Goal: Task Accomplishment & Management: Manage account settings

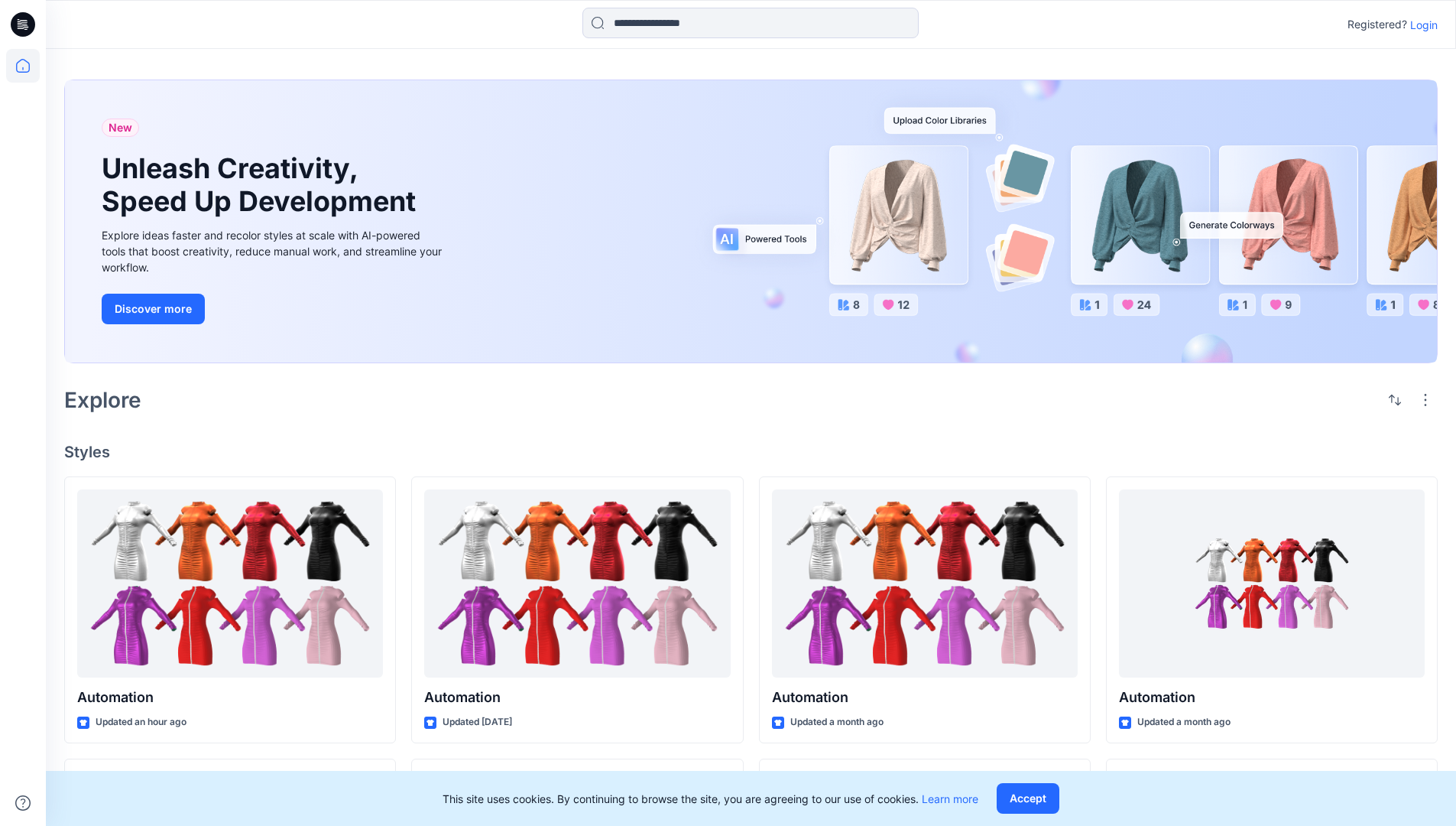
click at [1420, 24] on p "Login" at bounding box center [1425, 24] width 28 height 16
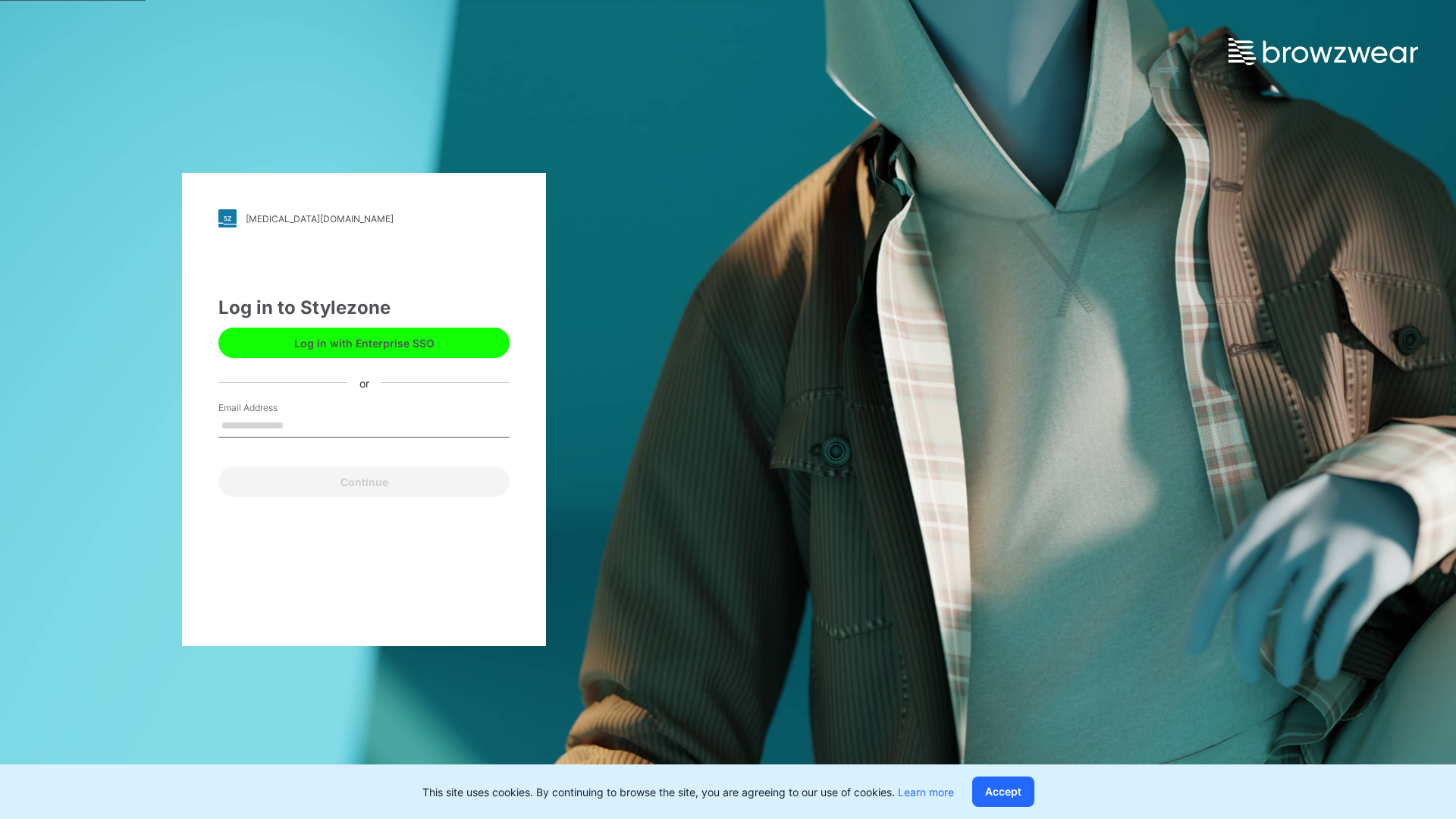
click at [299, 425] on input "Email Address" at bounding box center [364, 426] width 291 height 22
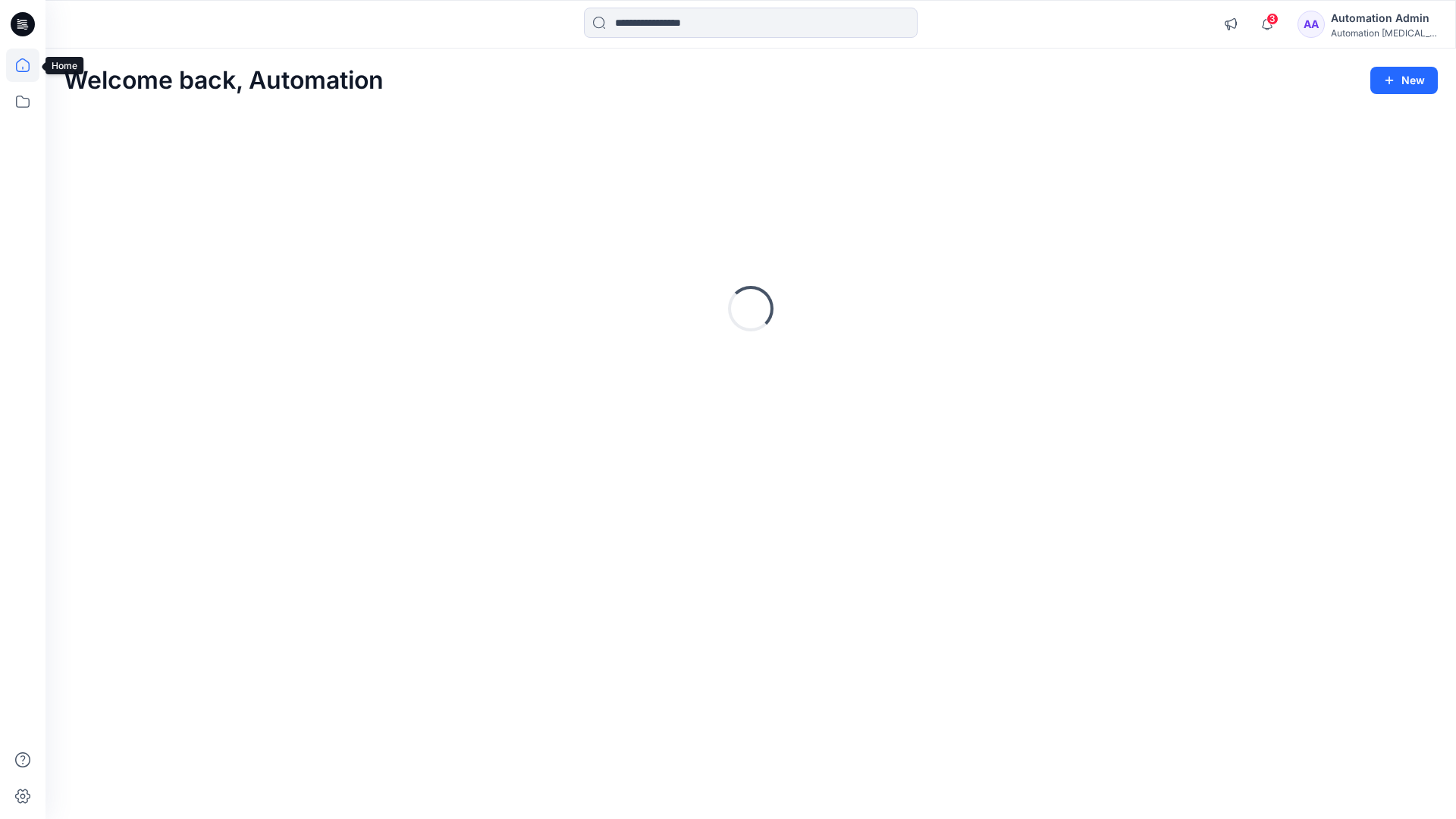
click at [29, 65] on icon at bounding box center [22, 66] width 14 height 14
click at [1366, 17] on div "Automation Admin" at bounding box center [1383, 18] width 106 height 18
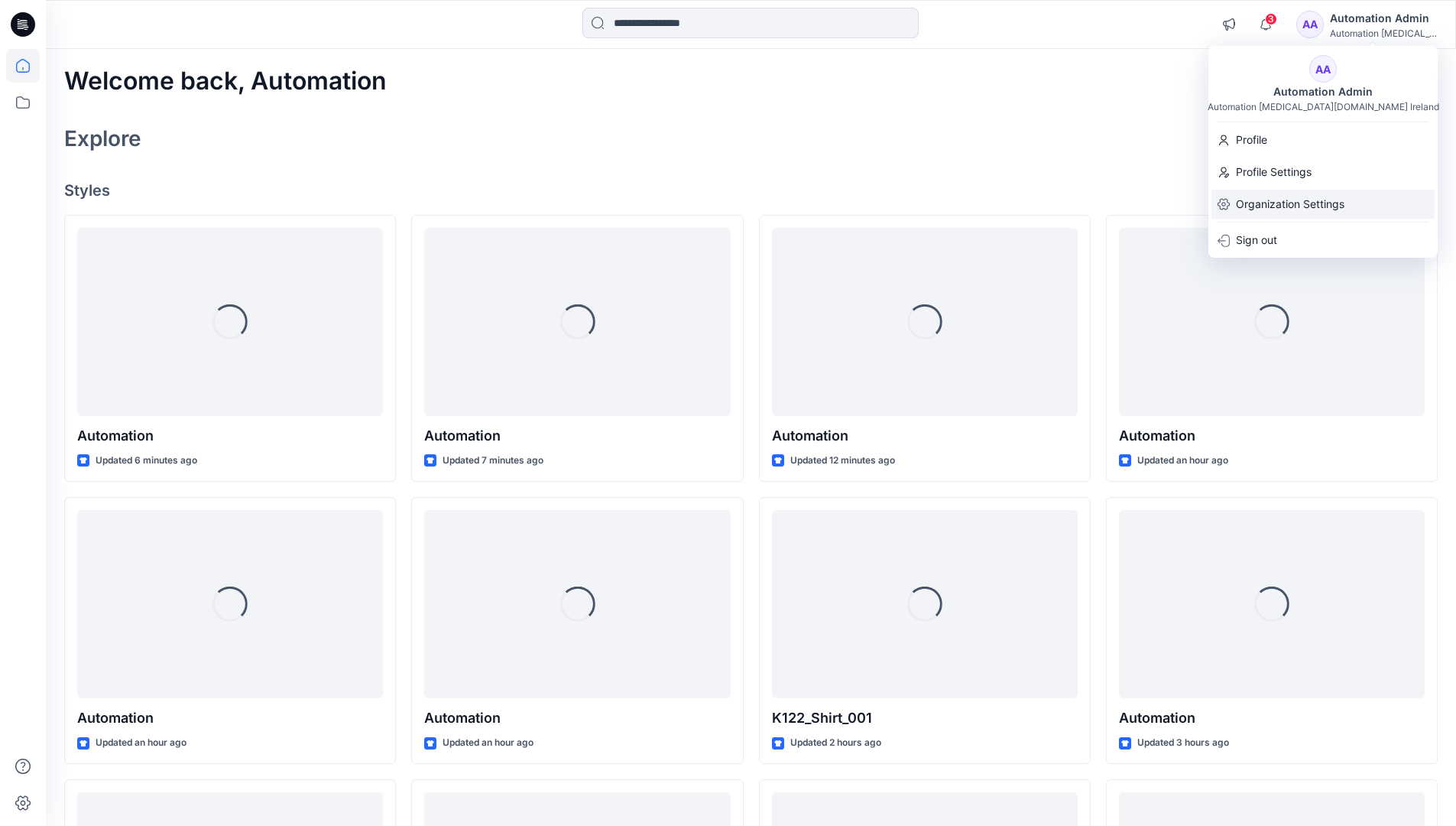
click at [1330, 206] on p "Organization Settings" at bounding box center [1290, 203] width 109 height 29
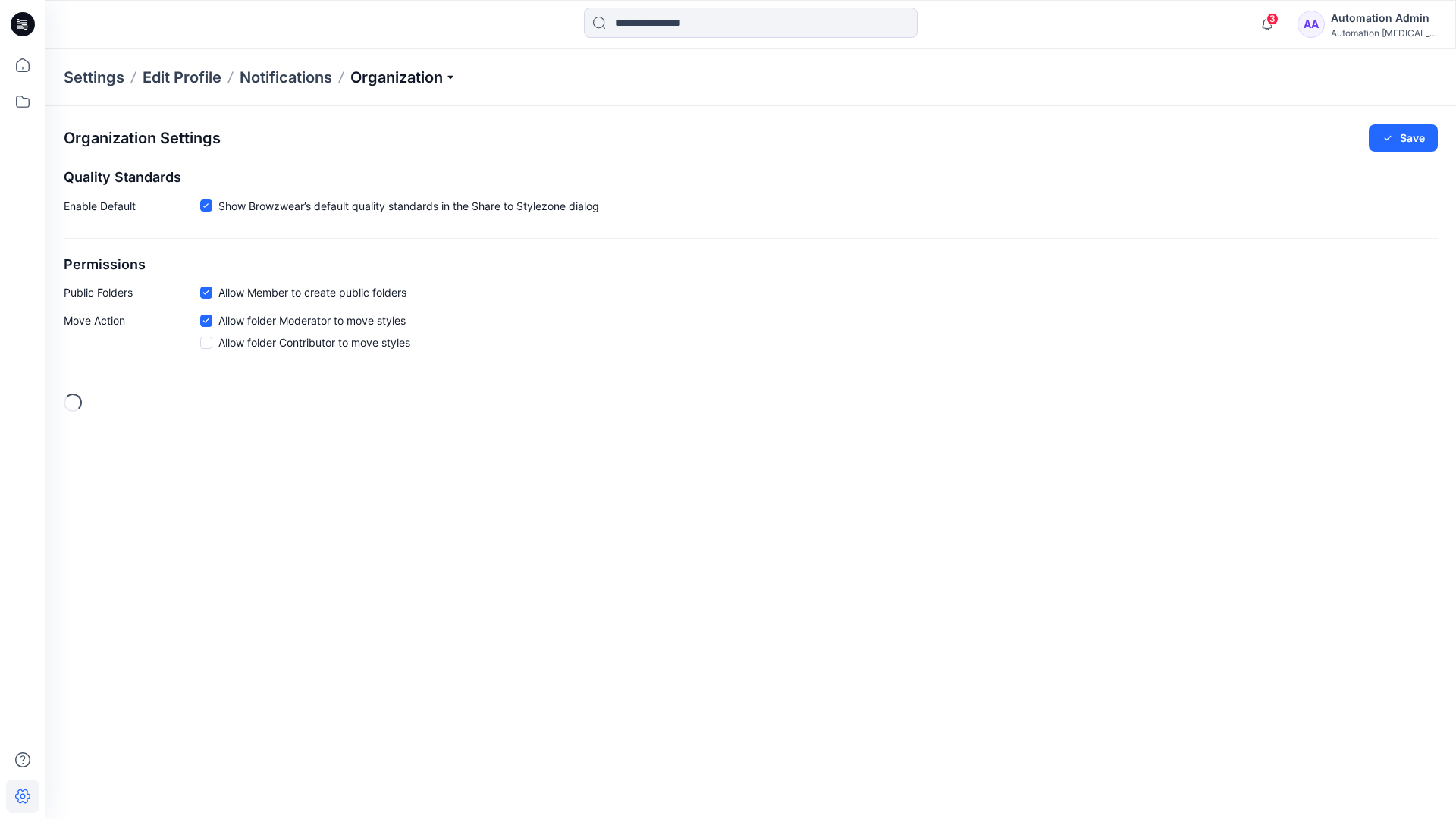
click at [435, 81] on p "Organization" at bounding box center [403, 77] width 106 height 22
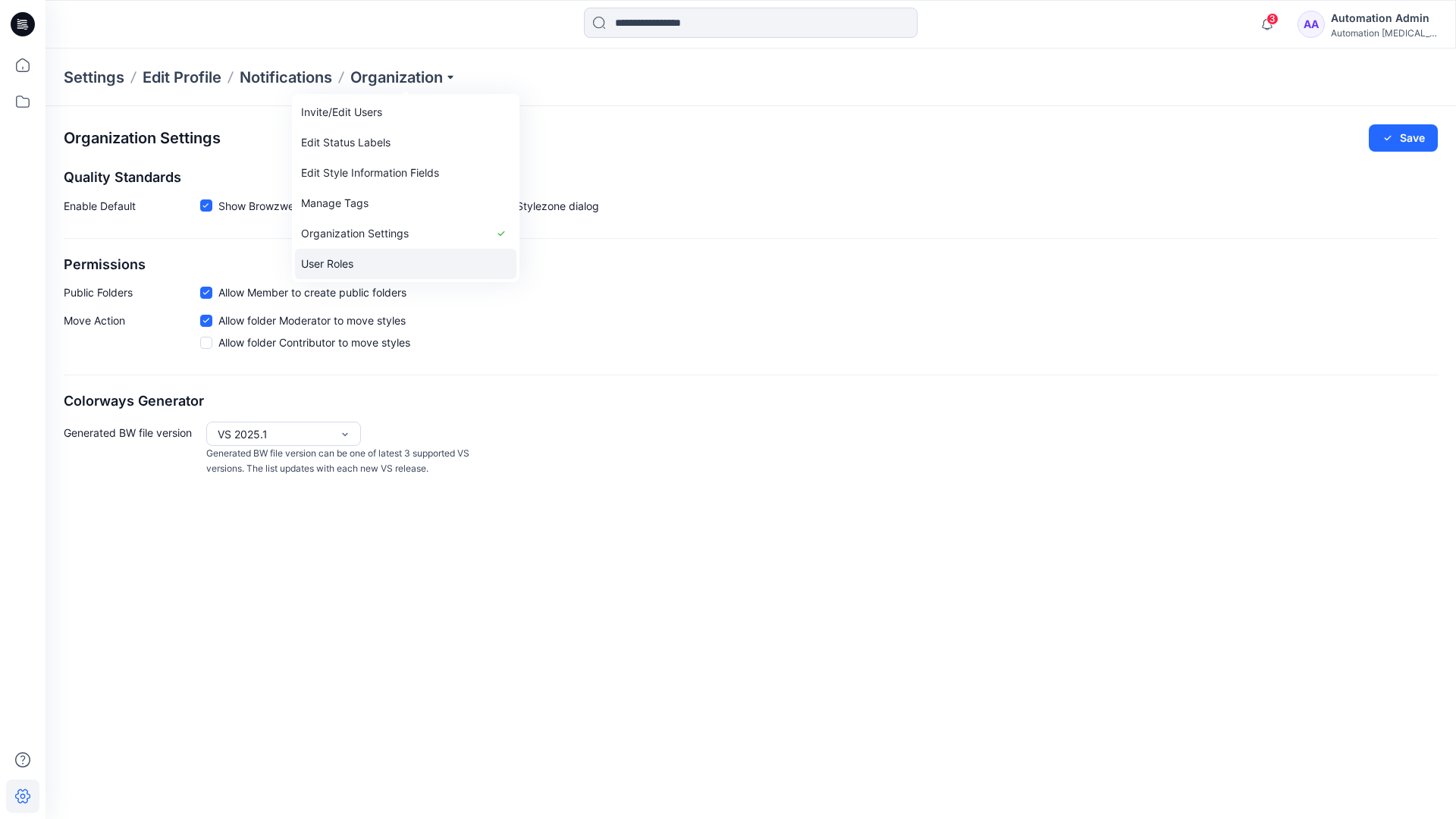
click at [403, 259] on link "User Roles" at bounding box center [406, 264] width 221 height 30
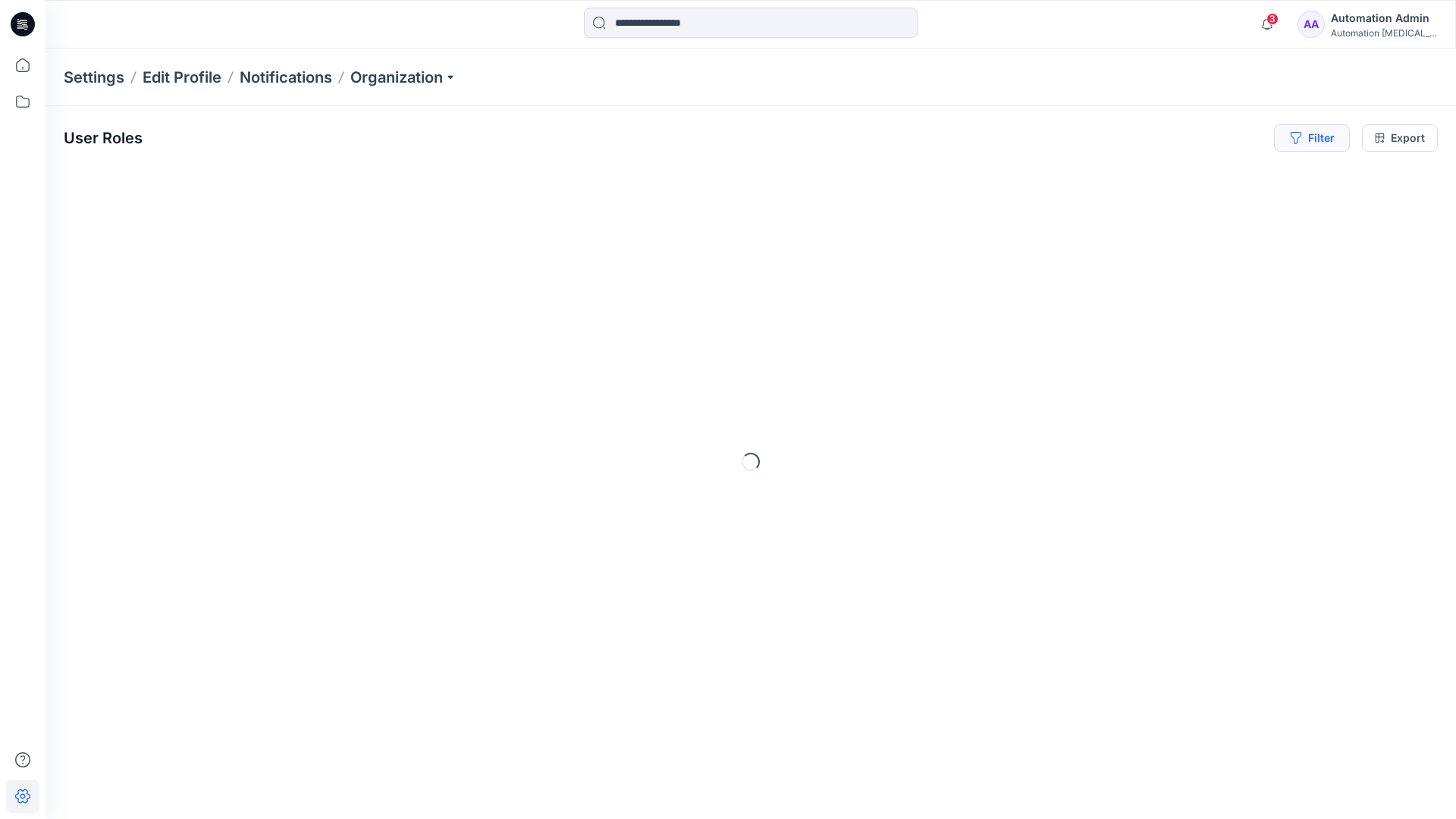
click at [1324, 144] on button "Filter" at bounding box center [1312, 138] width 76 height 28
type input "*****"
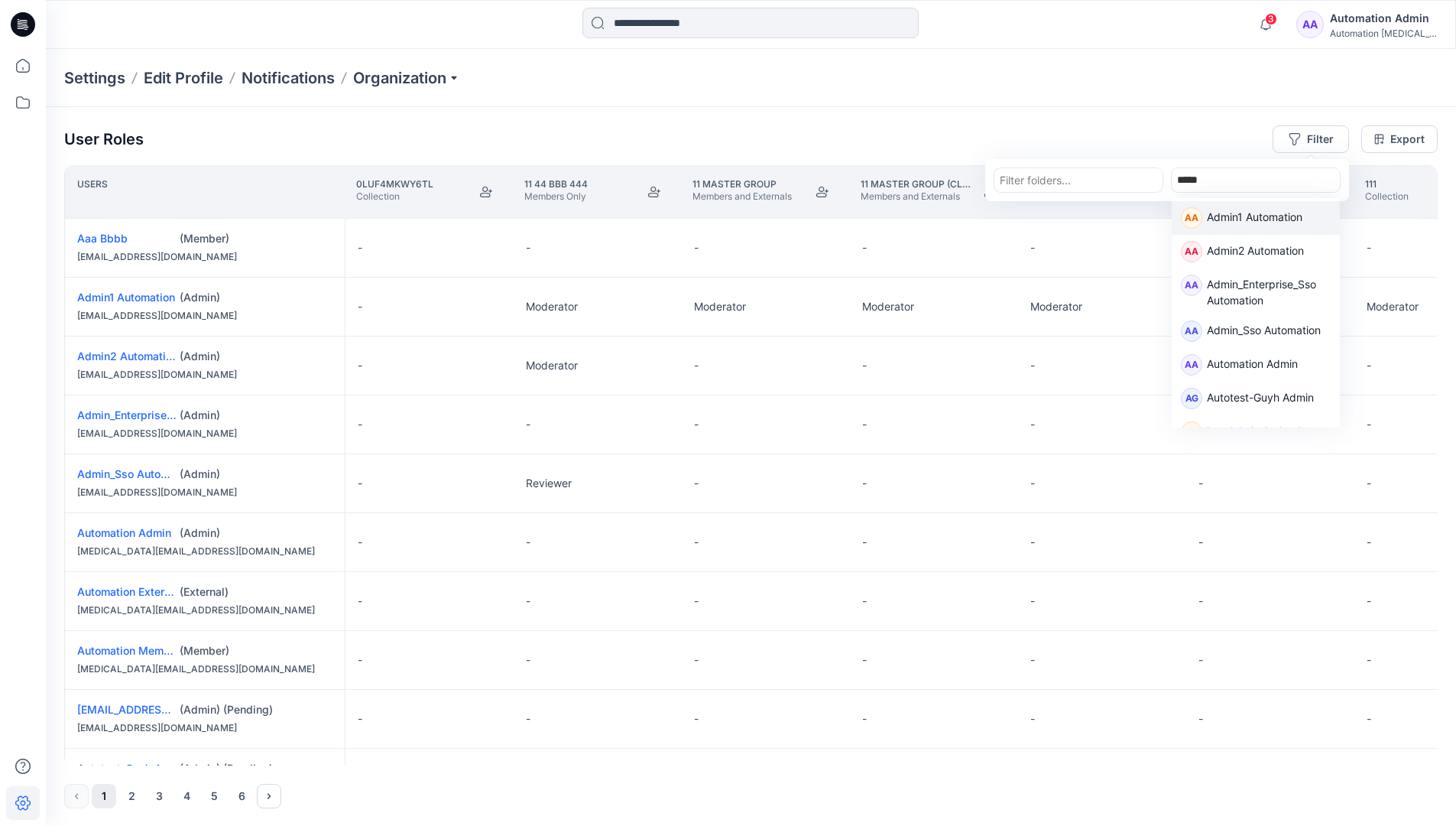
click at [1235, 214] on p "Admin1 Automation" at bounding box center [1255, 218] width 96 height 20
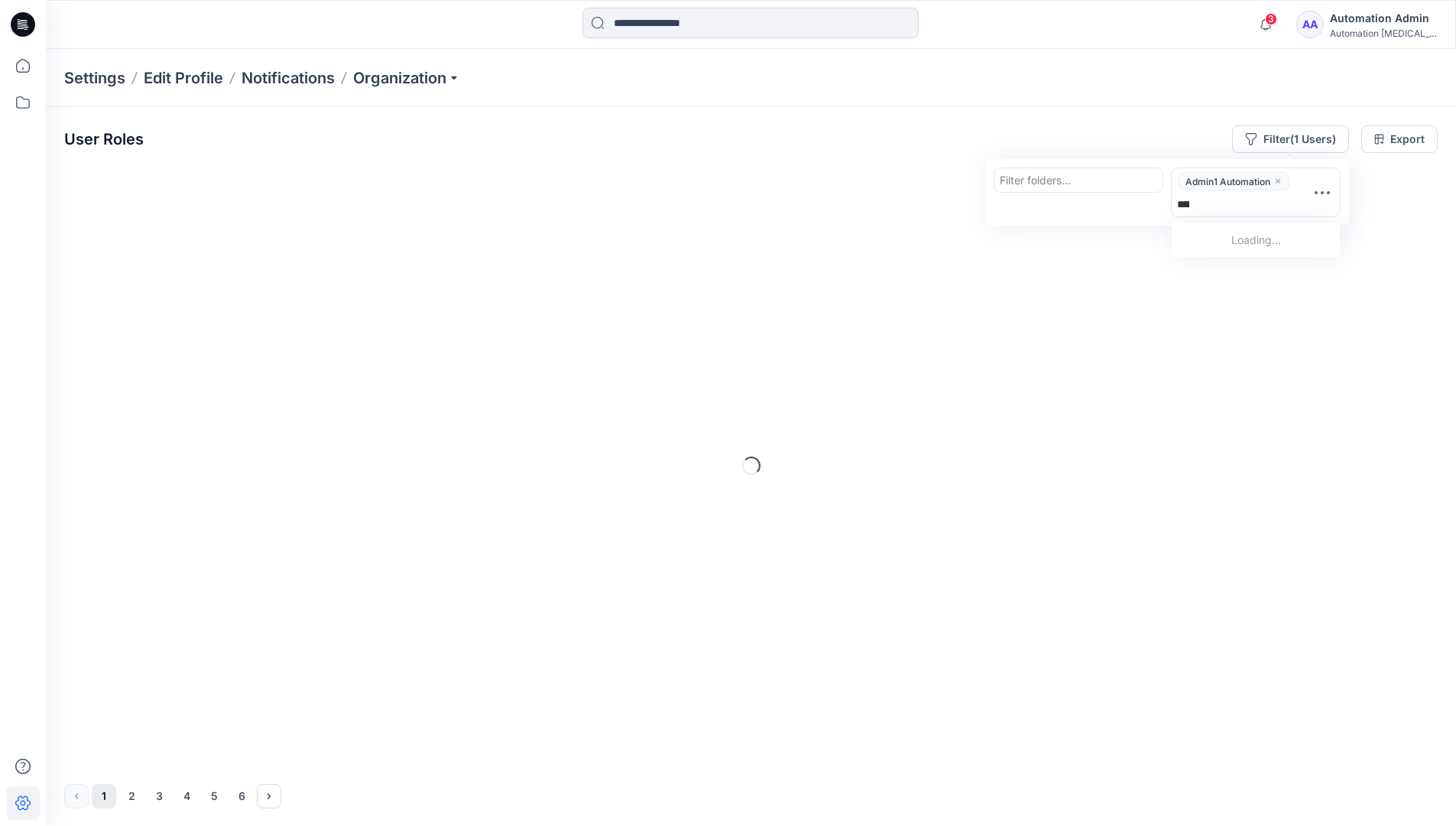
type input "******"
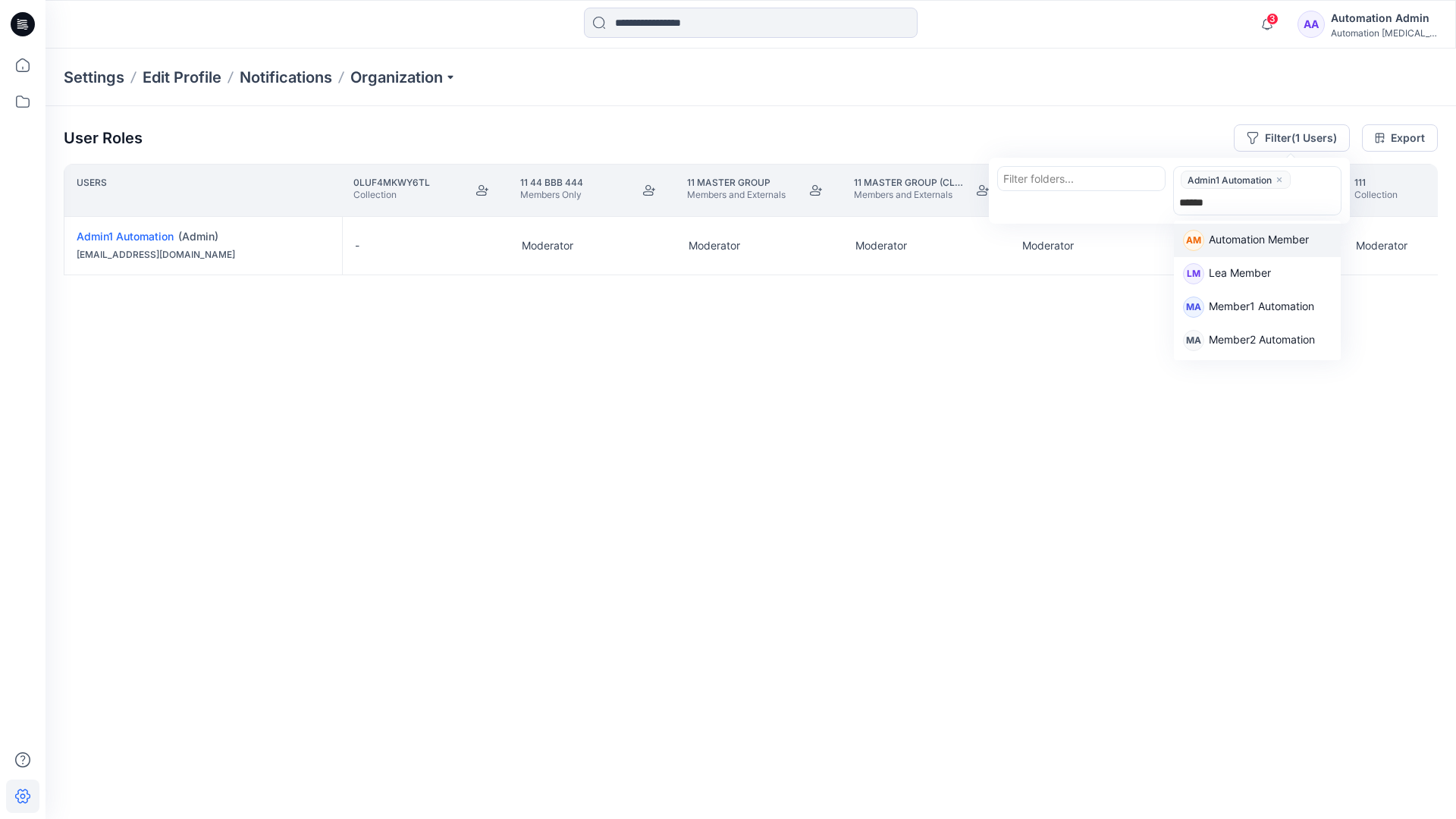
click at [1268, 237] on p "Automation Member" at bounding box center [1259, 240] width 100 height 20
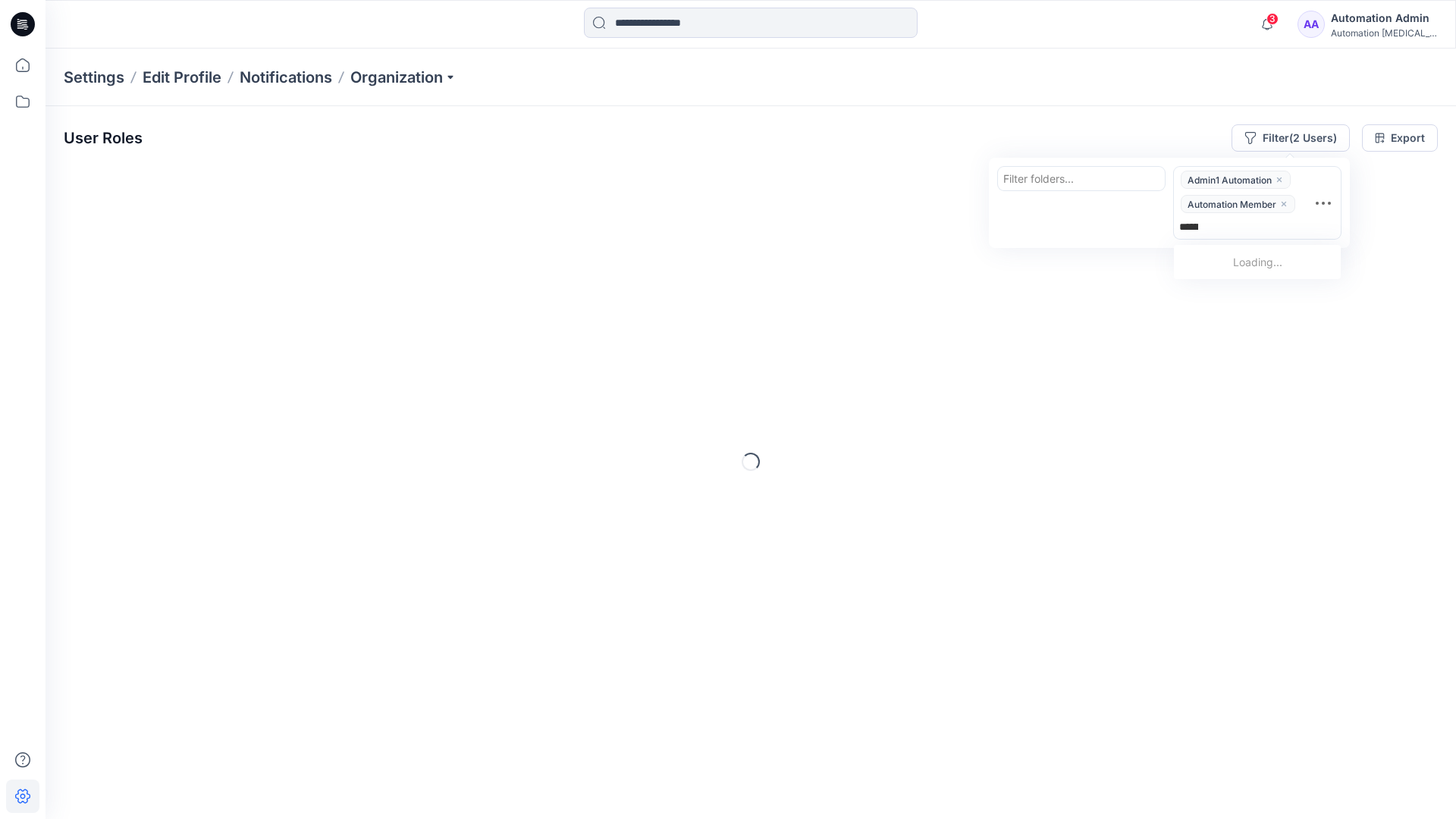
type input "********"
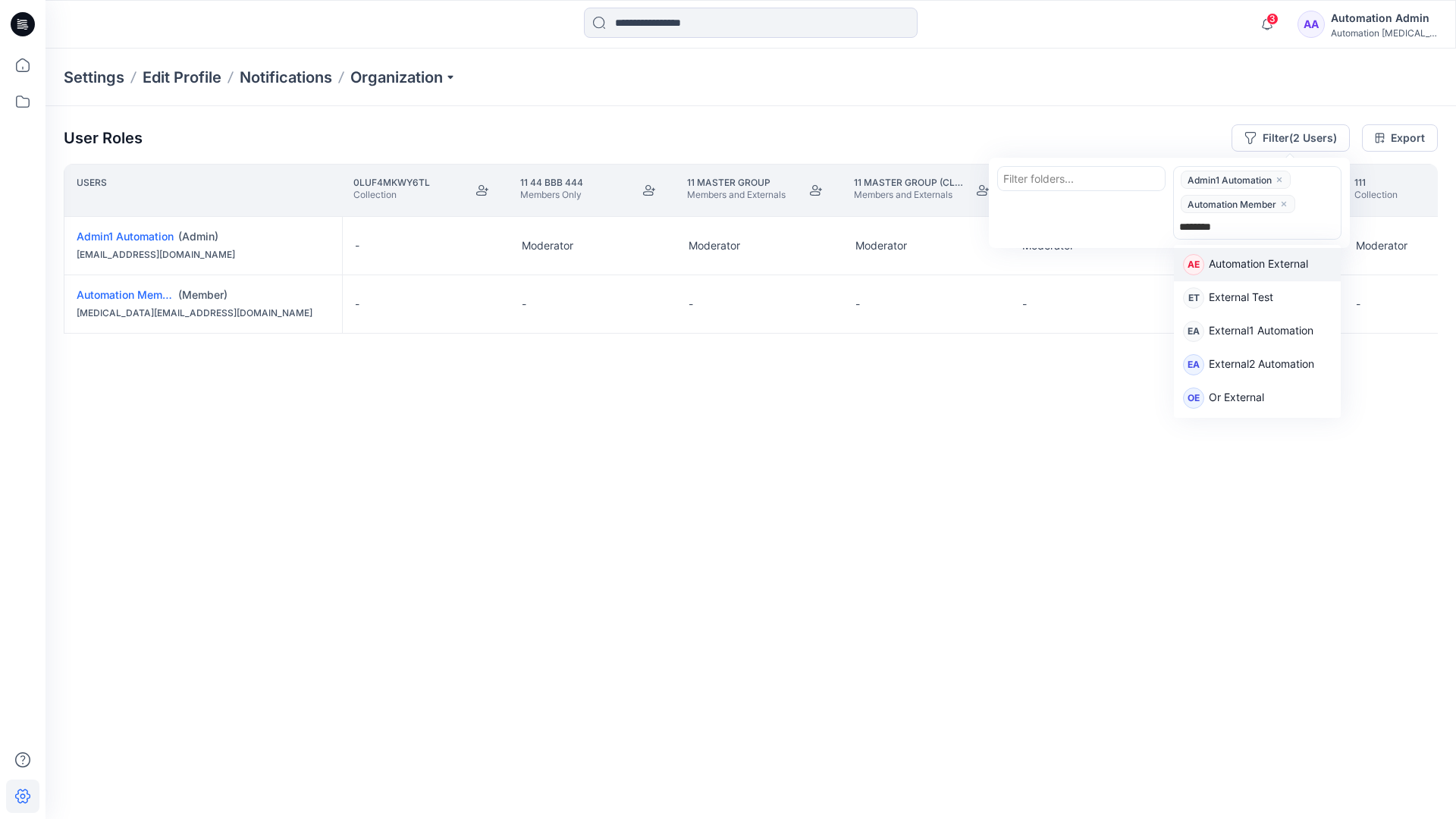
click at [1281, 268] on p "Automation External" at bounding box center [1258, 265] width 99 height 20
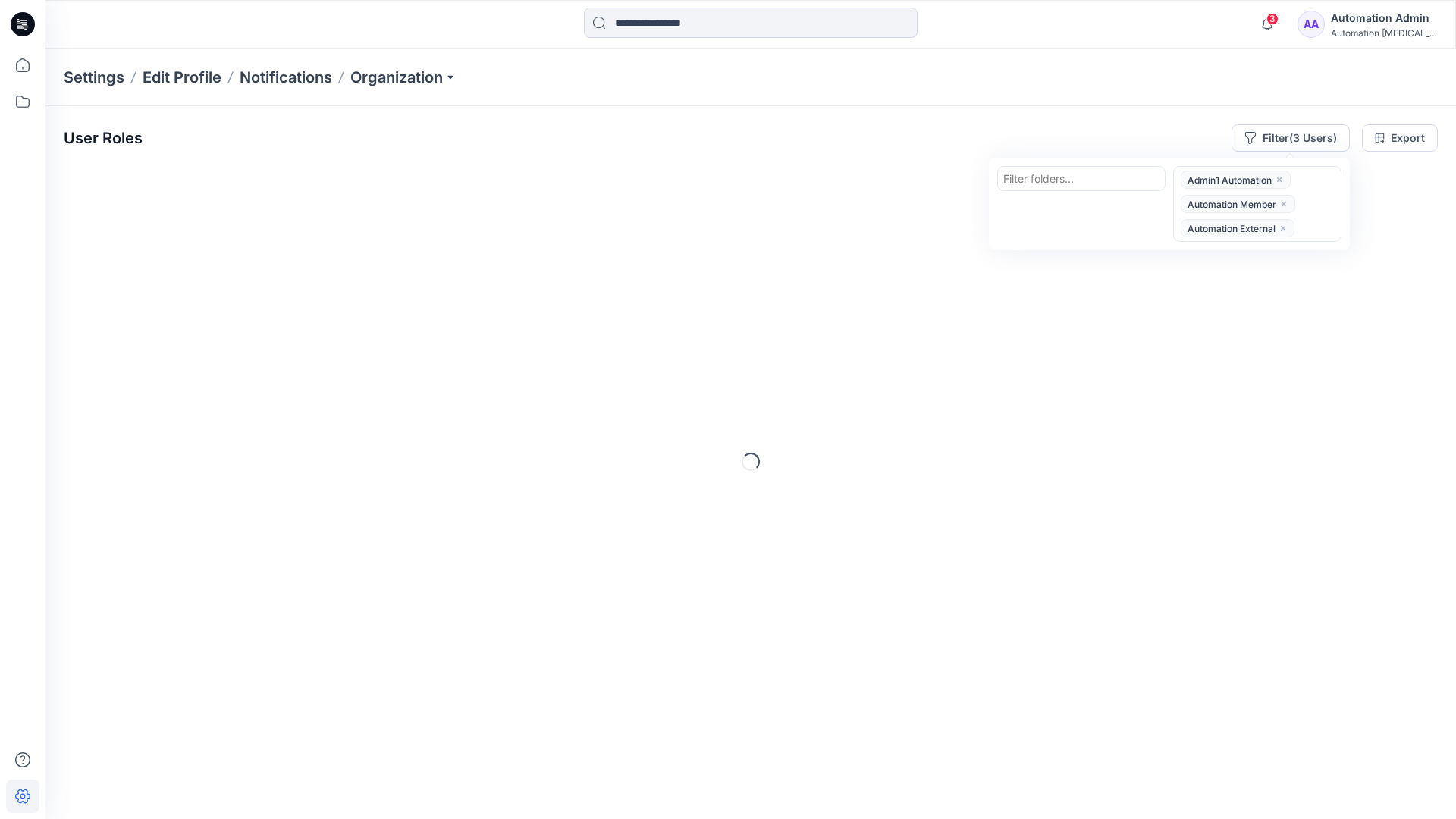
click at [1041, 127] on div "User Roles Filter (3 Users) Filter folders... option Automation External, selec…" at bounding box center [750, 138] width 1374 height 28
click at [1275, 135] on button "Filter (3 Users)" at bounding box center [1290, 138] width 118 height 28
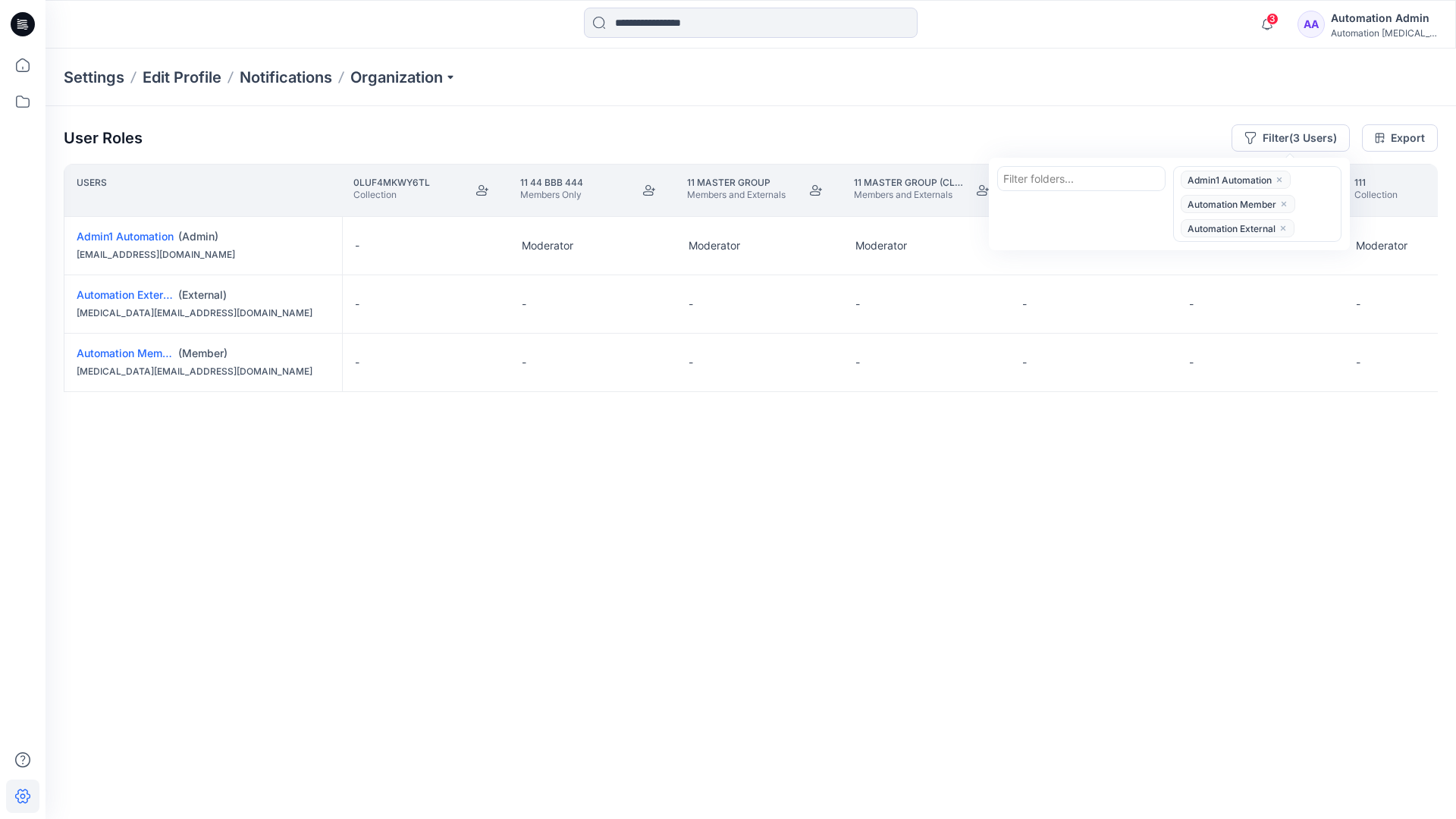
click at [1050, 176] on div at bounding box center [1081, 179] width 156 height 19
type input "******"
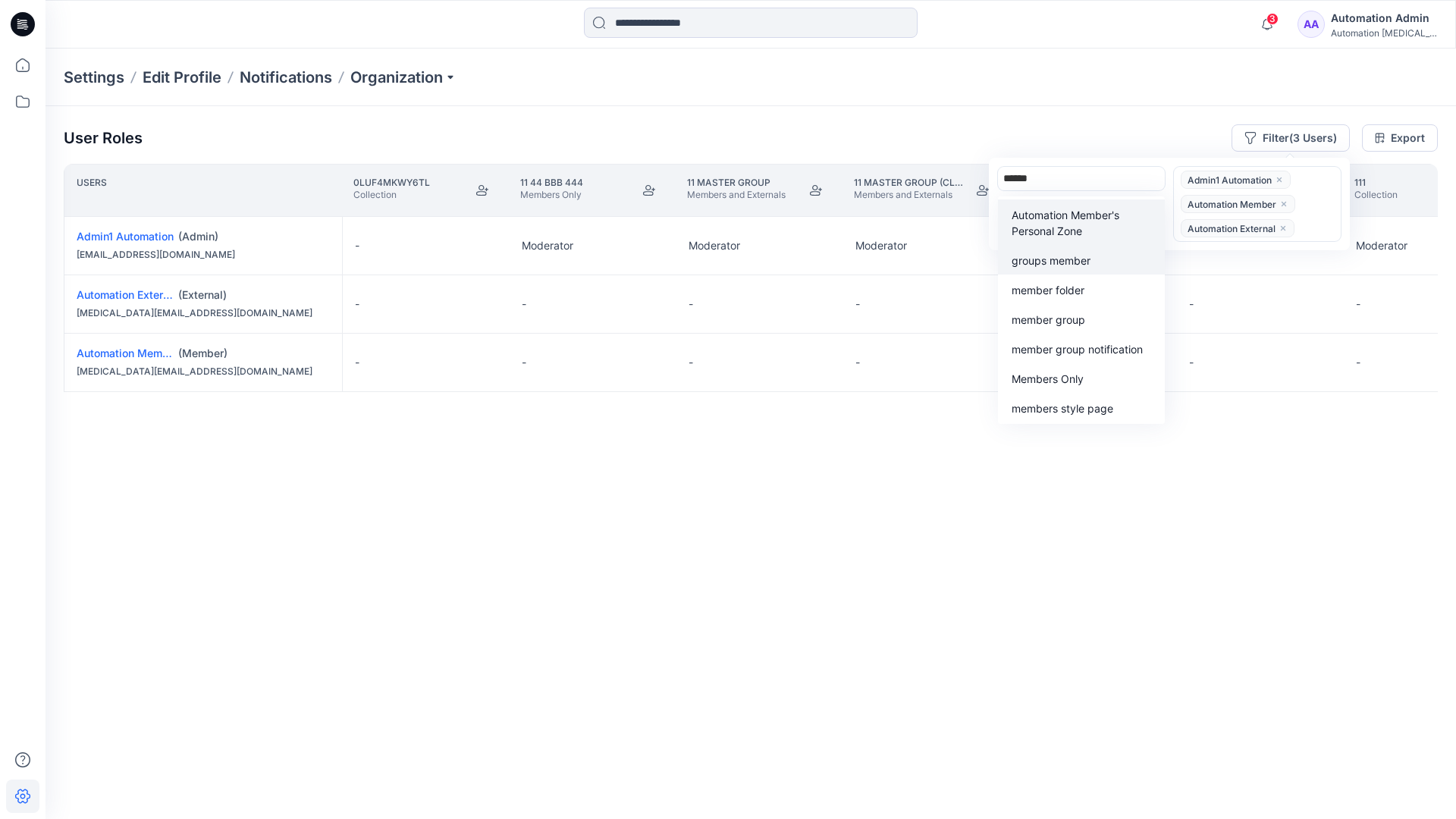
click at [1078, 251] on div "groups member" at bounding box center [1081, 259] width 149 height 17
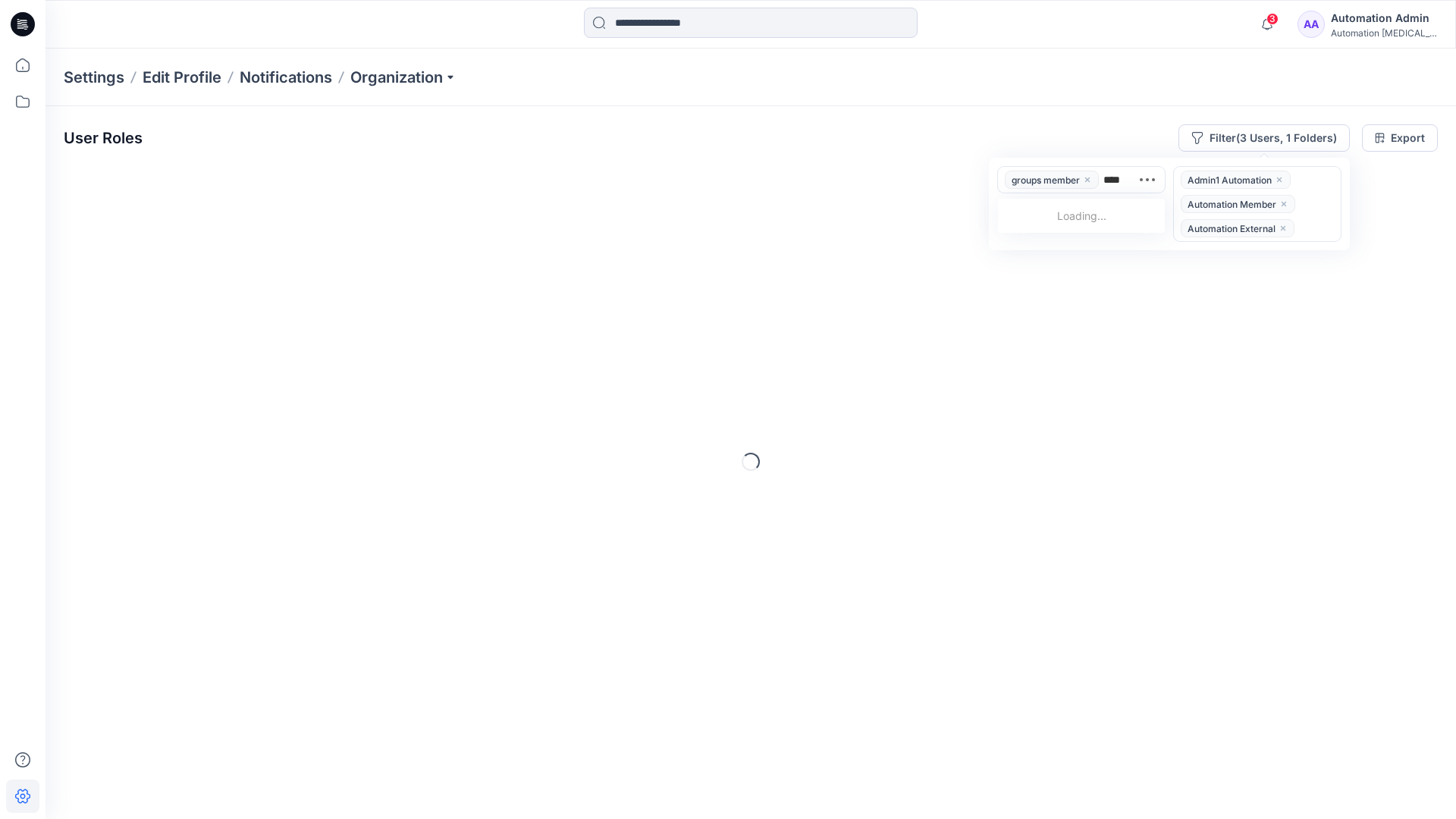
type input "*****"
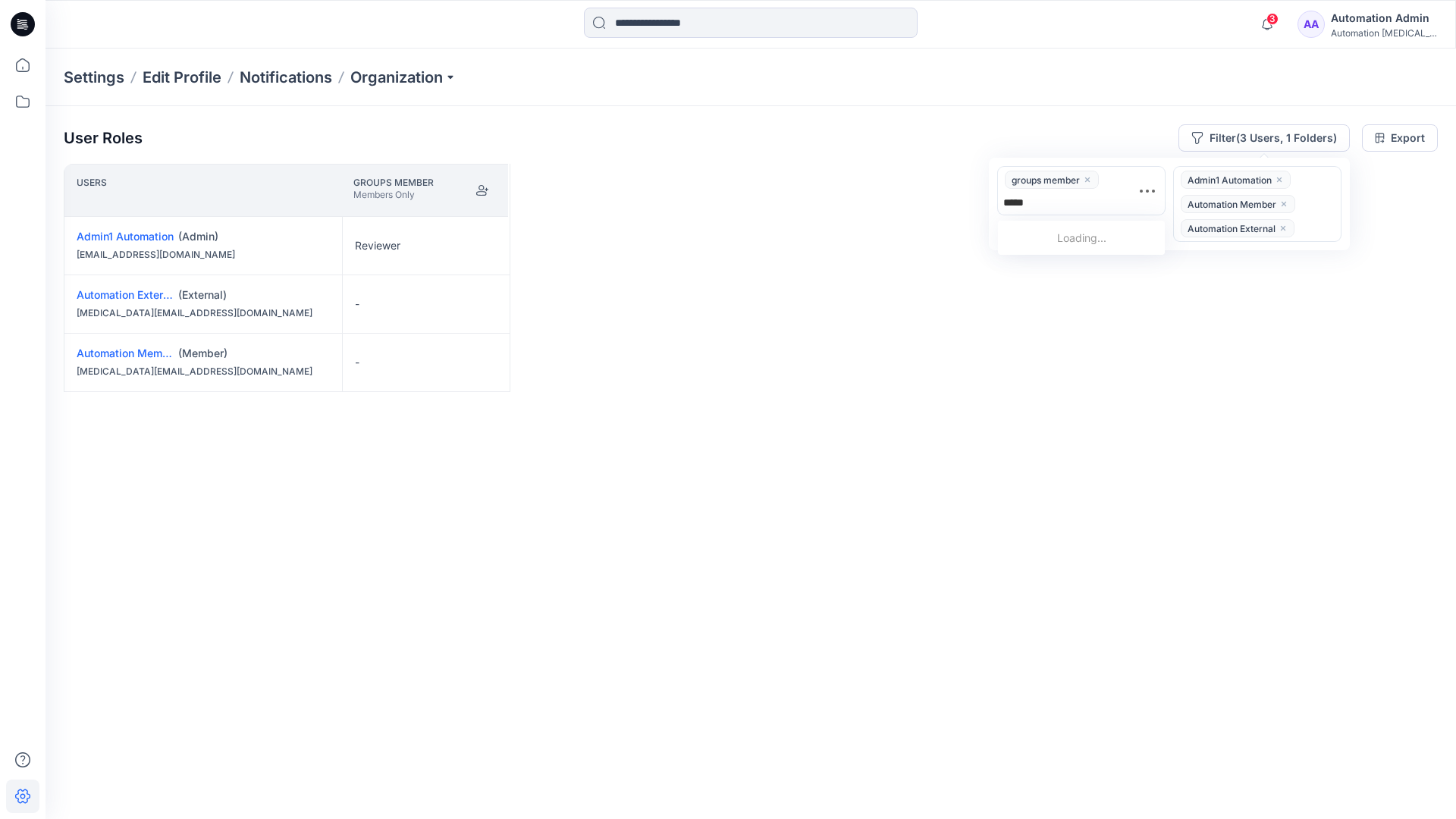
scroll to position [157, 0]
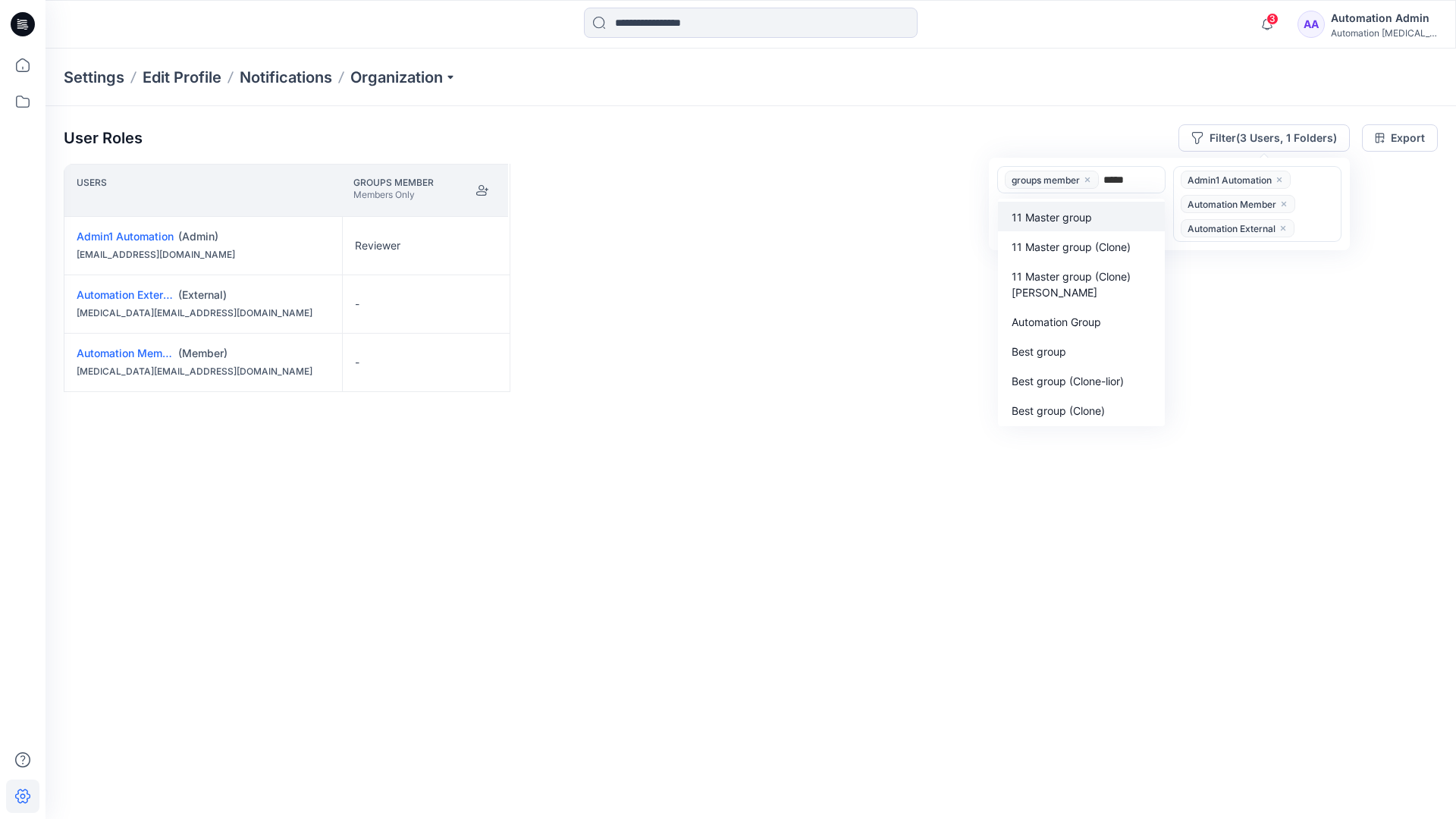
click at [1066, 317] on p "Automation Group" at bounding box center [1056, 322] width 89 height 16
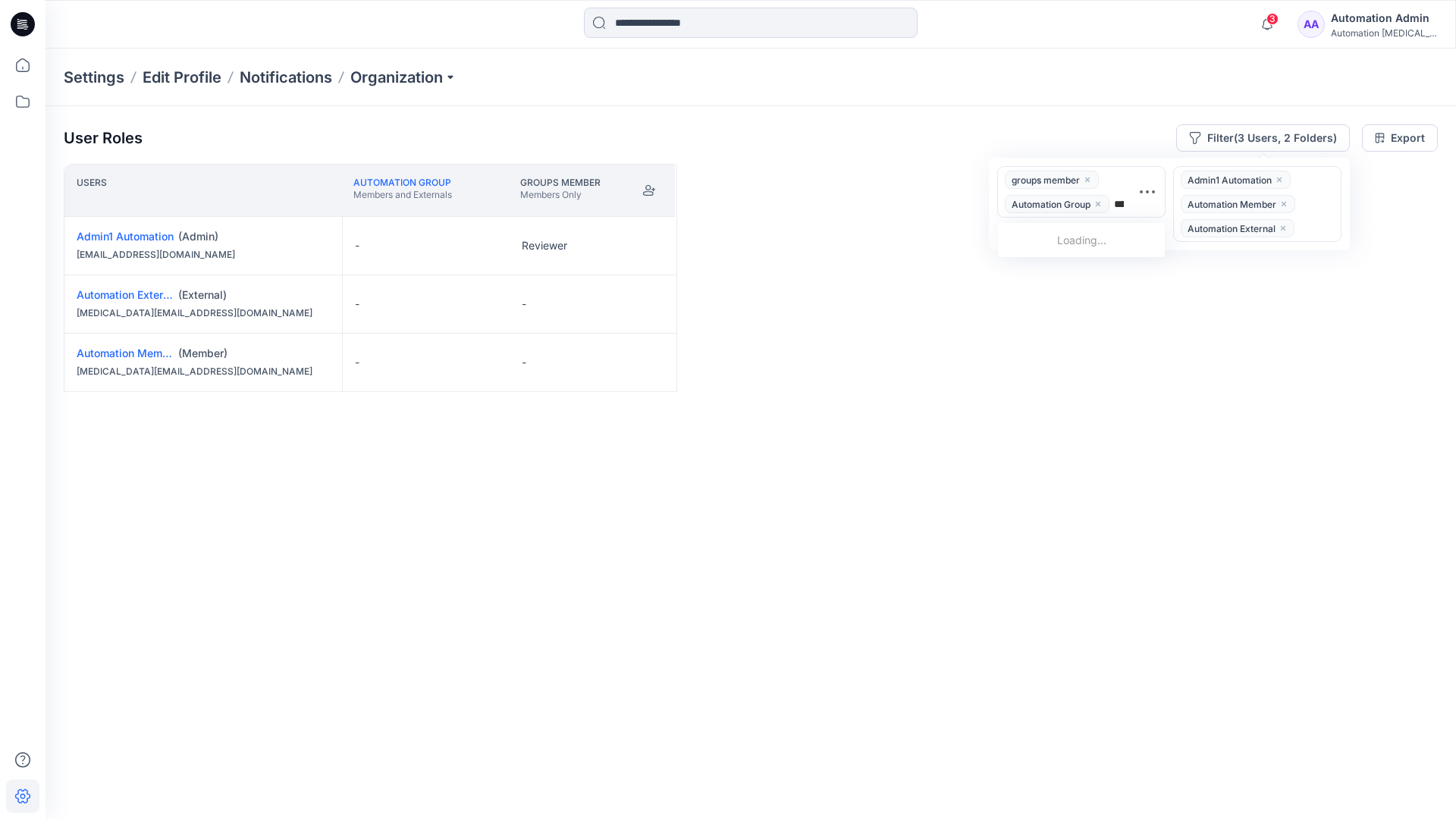
type input "******"
click at [1051, 266] on div "public" at bounding box center [1081, 271] width 149 height 17
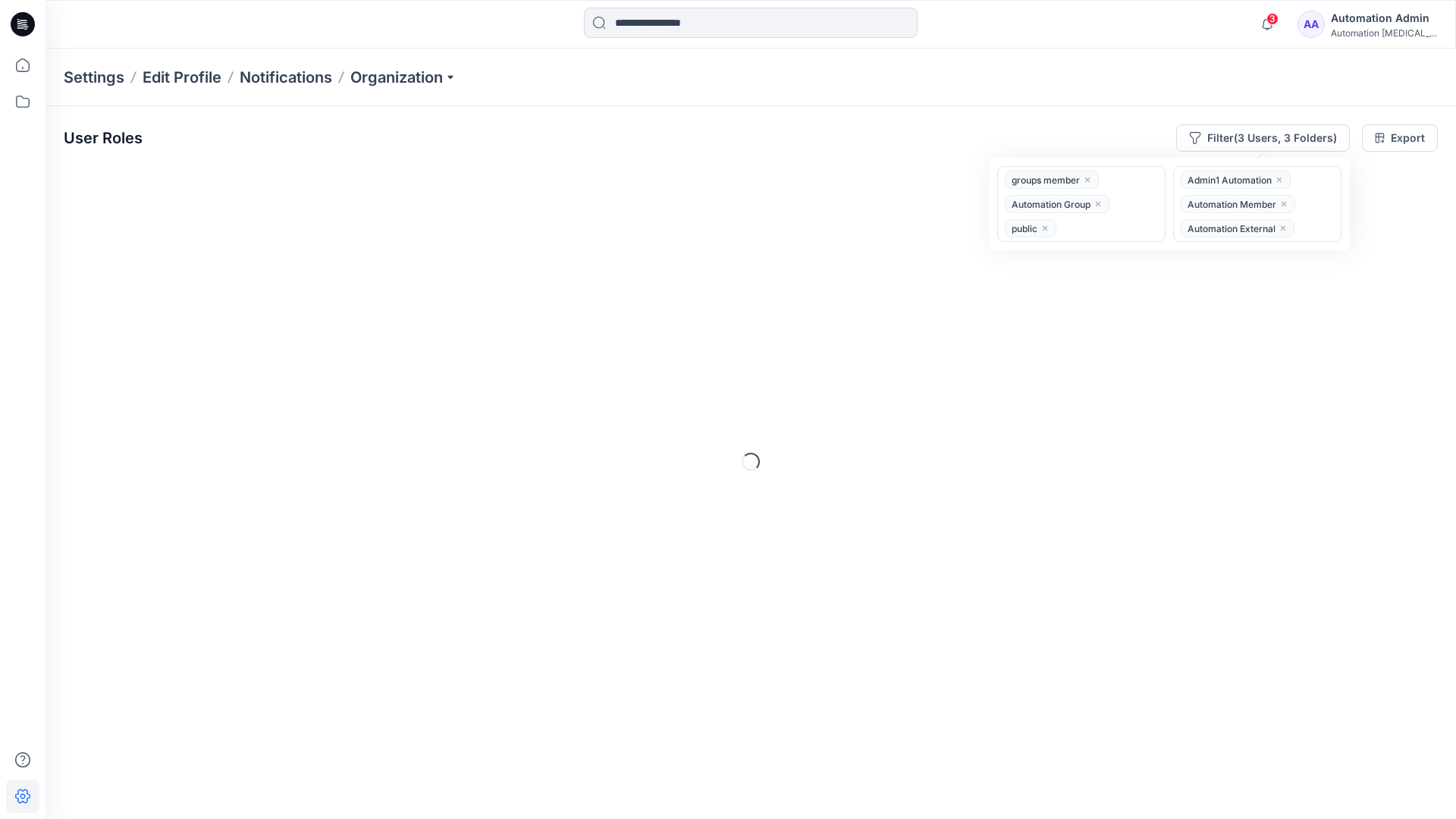
click at [849, 112] on div "User Roles Filter (3 Users, 3 Folders) option public, selected. groups member A…" at bounding box center [750, 442] width 1410 height 671
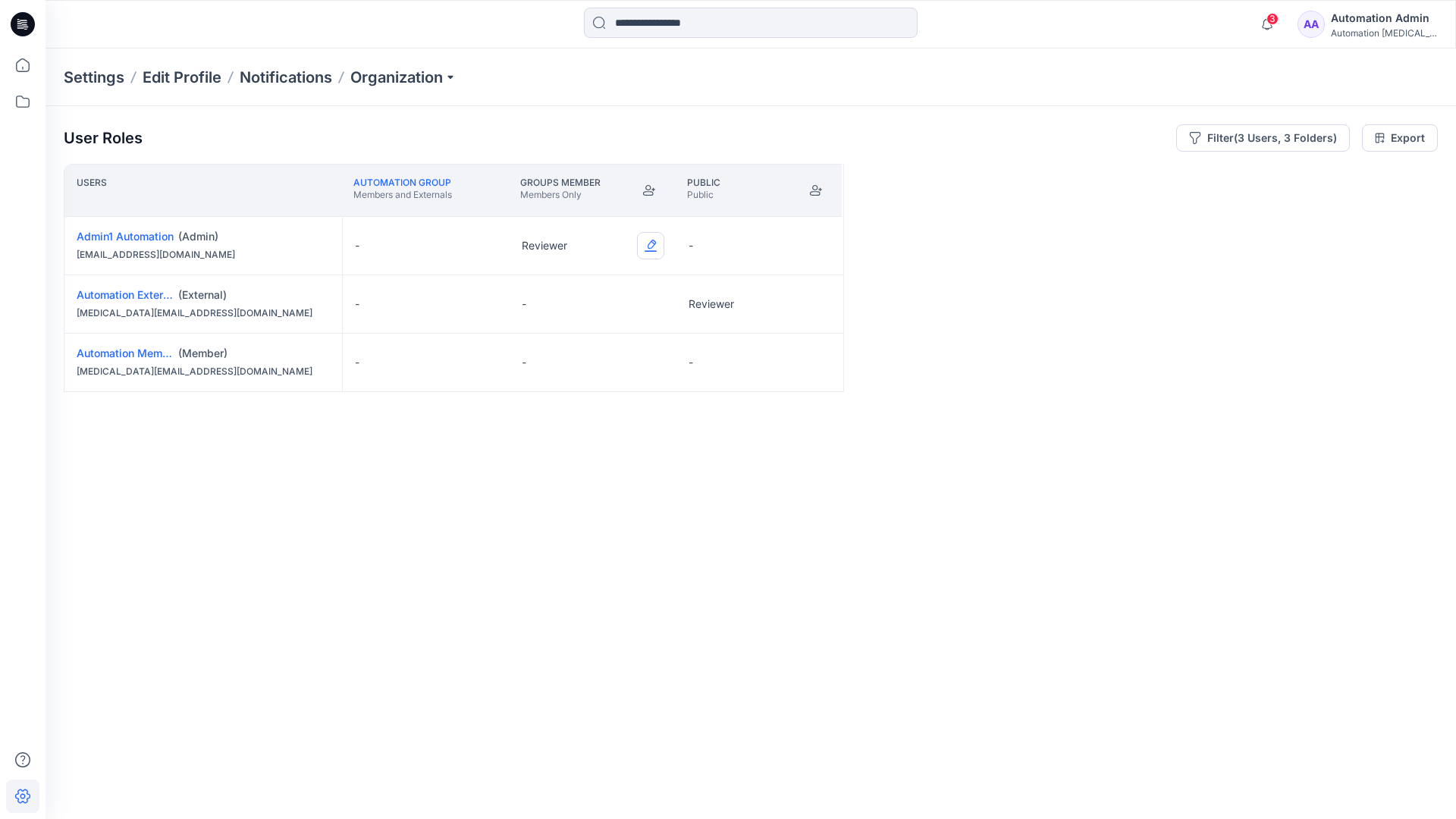
click at [652, 244] on button "Edit Role" at bounding box center [651, 246] width 28 height 28
click at [594, 305] on button "Reviewer" at bounding box center [578, 310] width 163 height 28
click at [816, 302] on button "Edit Role" at bounding box center [817, 304] width 28 height 28
click at [766, 368] on button "Reviewer" at bounding box center [745, 368] width 163 height 28
click at [815, 364] on button "Edit Role" at bounding box center [817, 362] width 28 height 28
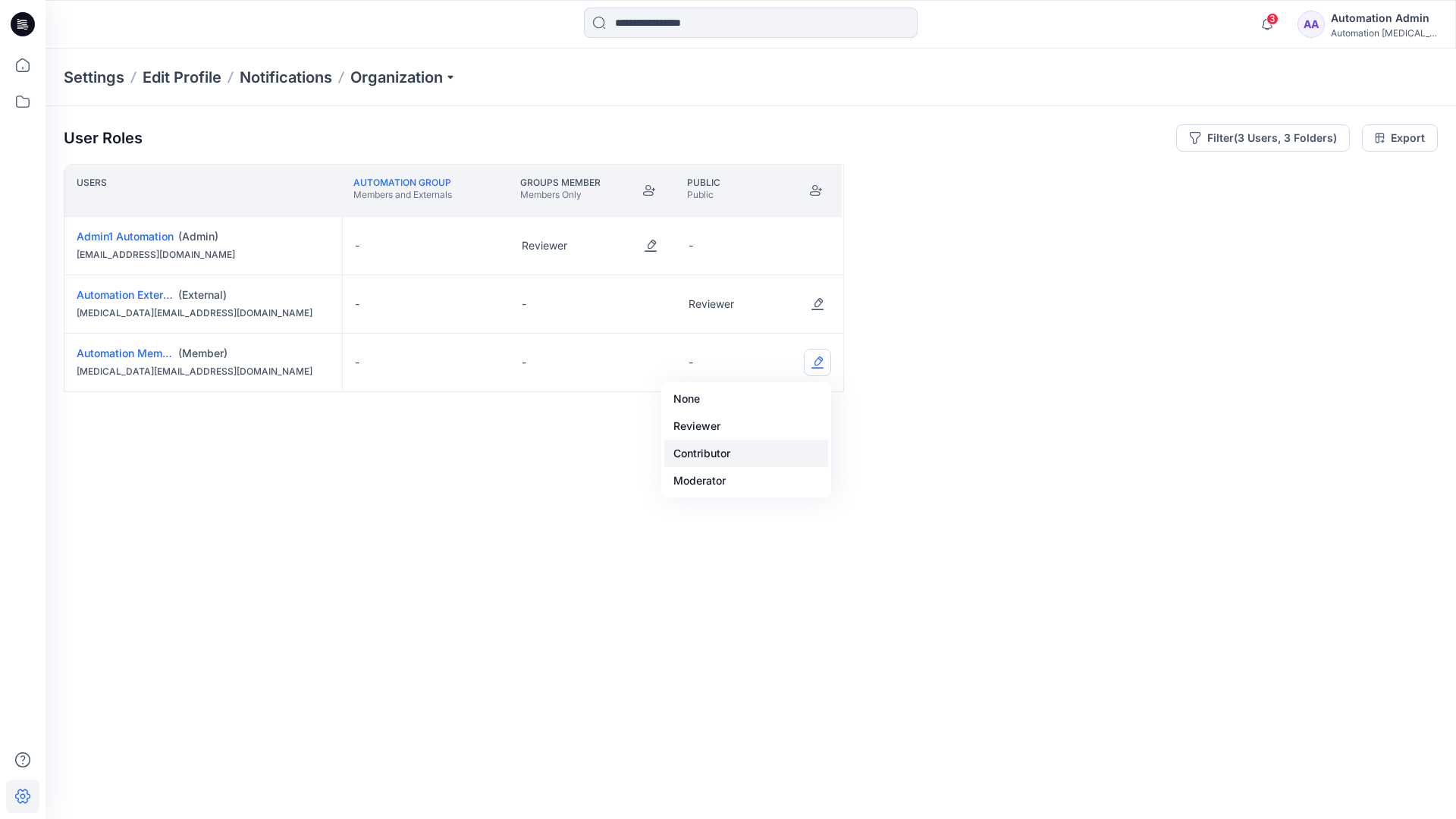
click at [766, 440] on button "Contributor" at bounding box center [745, 454] width 163 height 28
click at [814, 363] on button "Edit Role" at bounding box center [817, 362] width 28 height 28
click at [779, 398] on button "None" at bounding box center [745, 399] width 163 height 28
click at [653, 294] on button "Edit Role" at bounding box center [651, 304] width 28 height 28
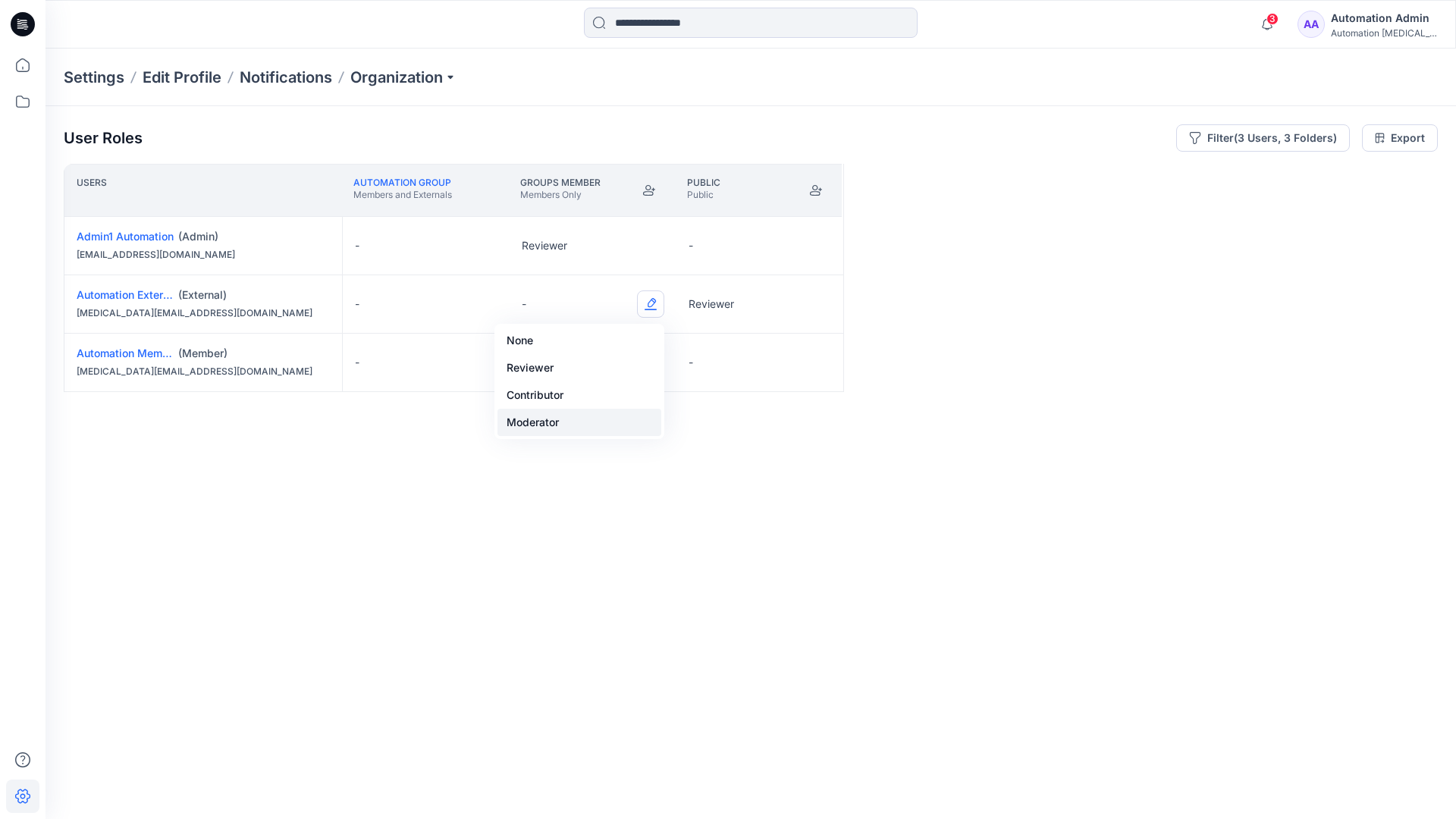
click at [597, 414] on button "Moderator" at bounding box center [578, 423] width 163 height 28
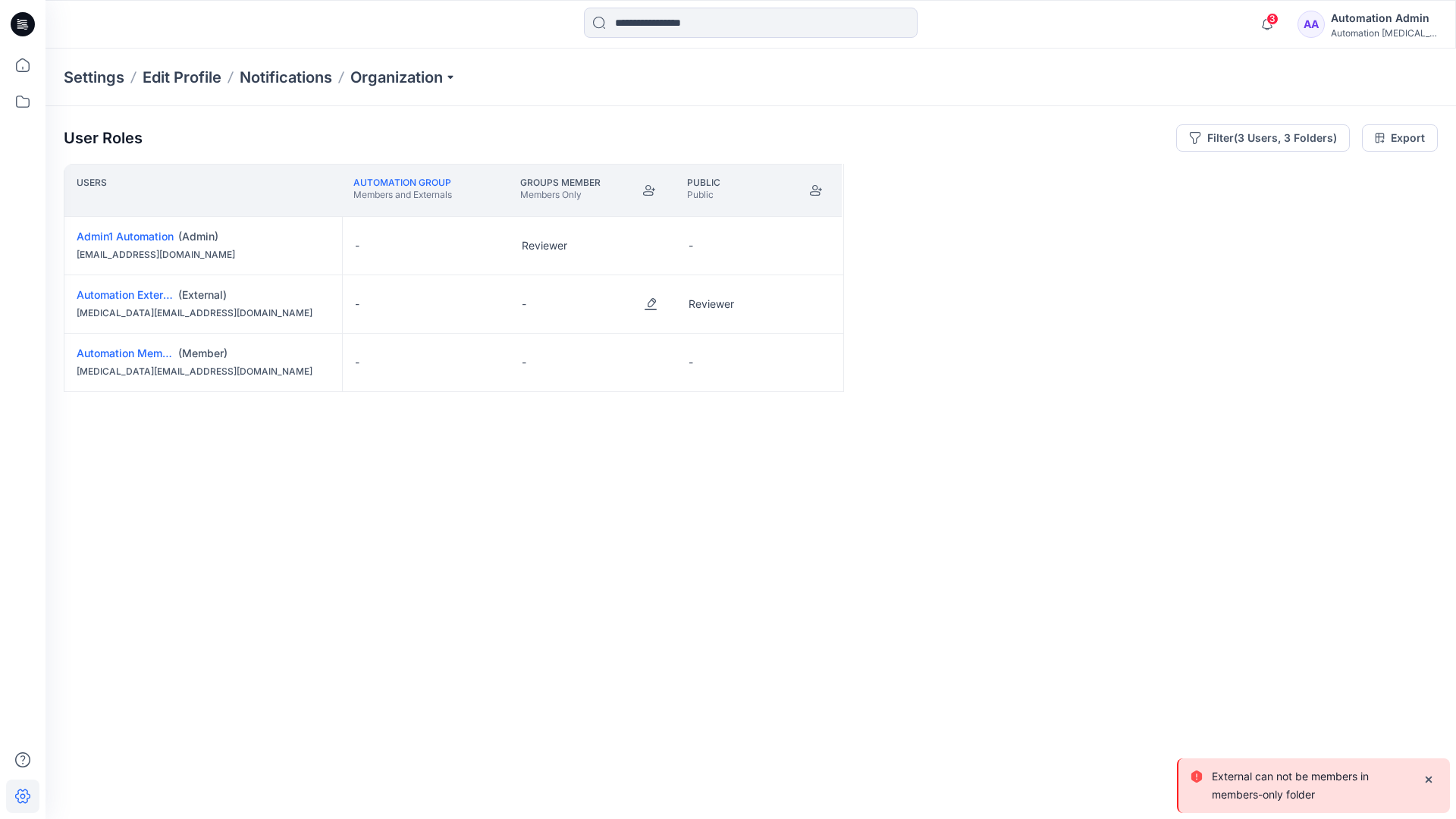
click at [1254, 791] on p "External can not be members in members-only folder" at bounding box center [1311, 785] width 199 height 36
click at [1395, 16] on div "Automation Admin" at bounding box center [1383, 18] width 106 height 18
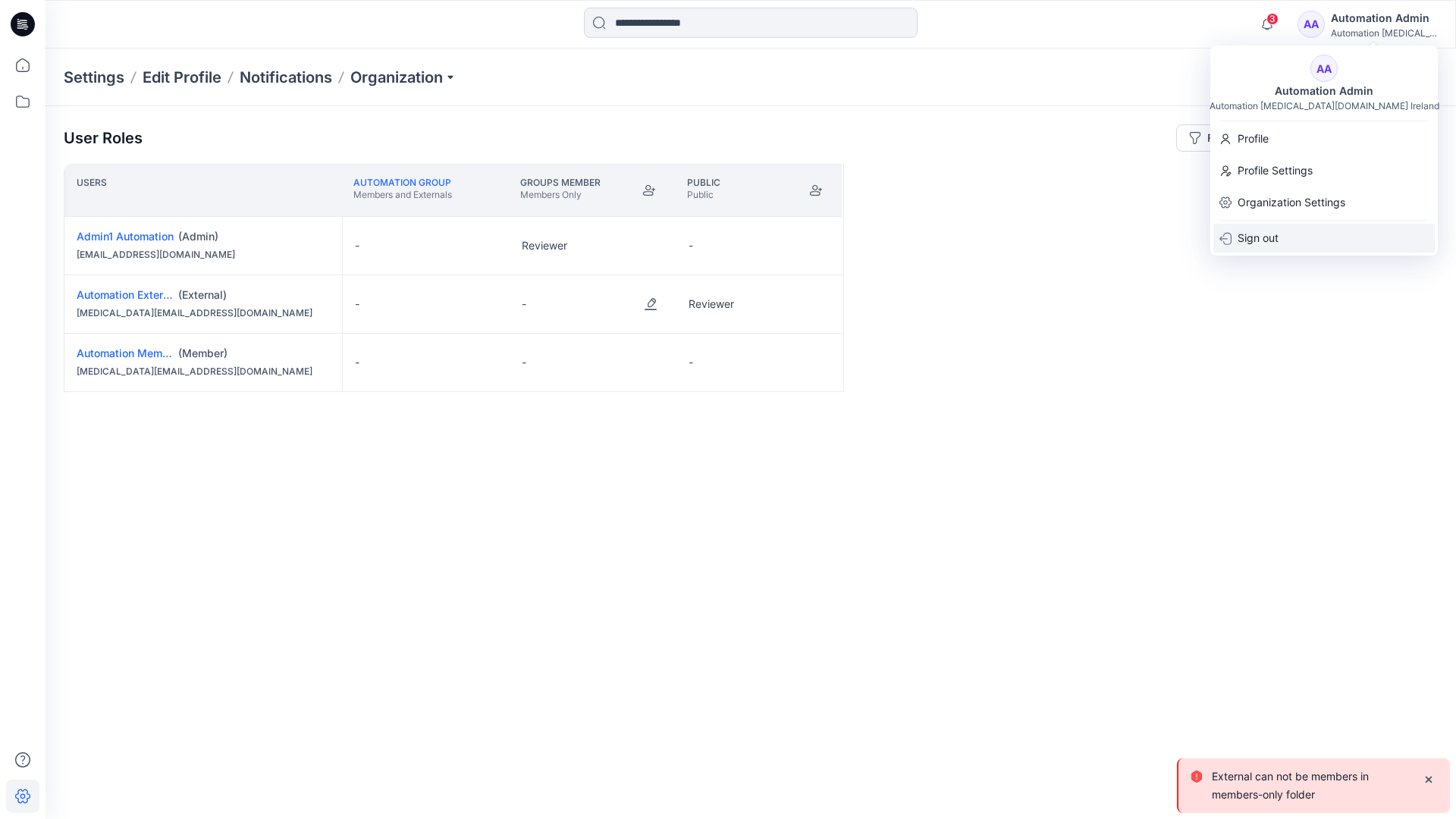
click at [1330, 228] on div "Sign out" at bounding box center [1324, 238] width 221 height 29
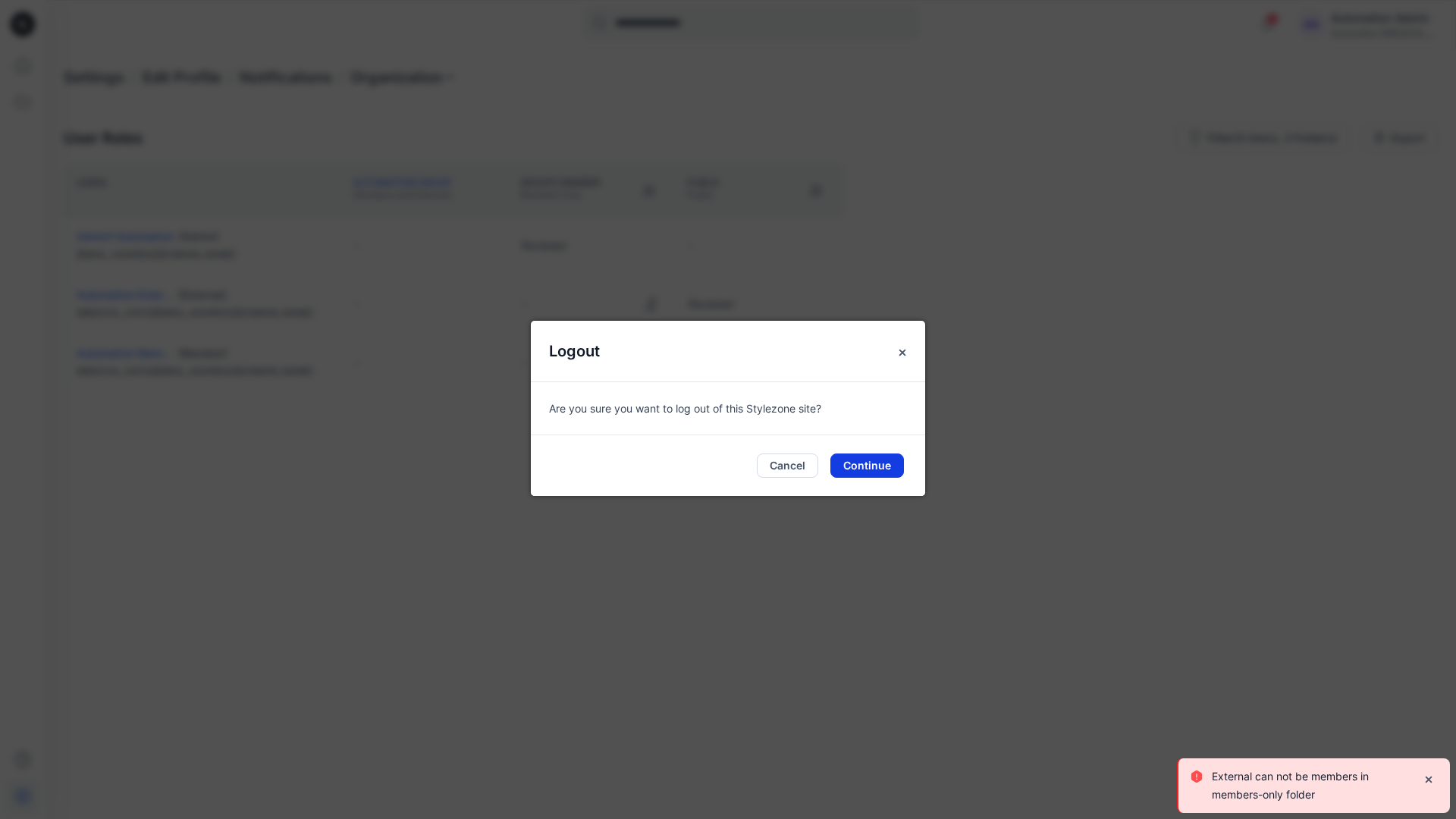
click at [881, 470] on button "Continue" at bounding box center [866, 465] width 73 height 24
